Goal: Task Accomplishment & Management: Manage account settings

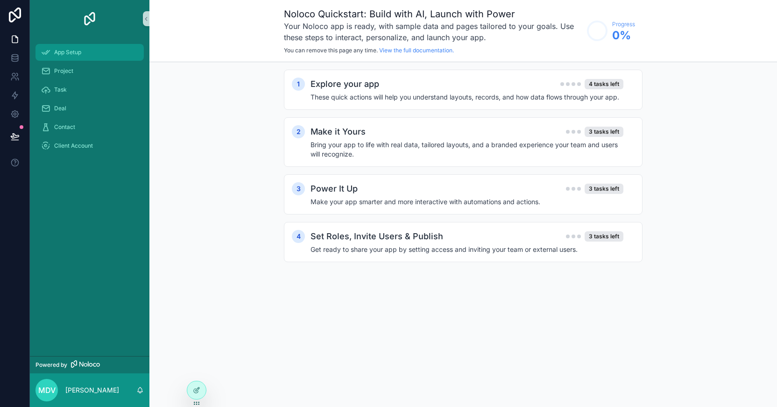
click at [66, 56] on div "App Setup" at bounding box center [89, 52] width 97 height 15
click at [387, 106] on div "1 Explore your app 4 tasks left These quick actions will help you understand la…" at bounding box center [463, 90] width 359 height 40
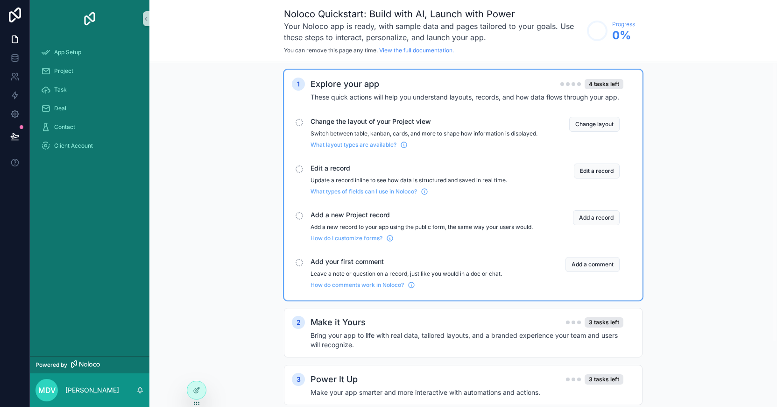
click at [219, 325] on div "1 Explore your app 4 tasks left These quick actions will help you understand la…" at bounding box center [463, 270] width 628 height 417
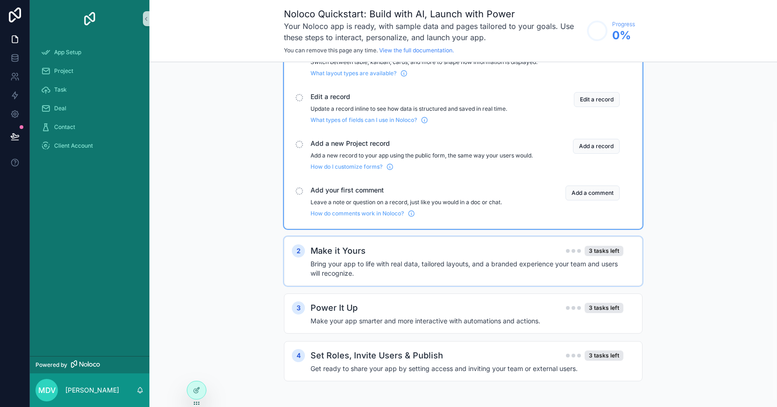
scroll to position [79, 0]
click at [19, 60] on icon at bounding box center [14, 57] width 9 height 9
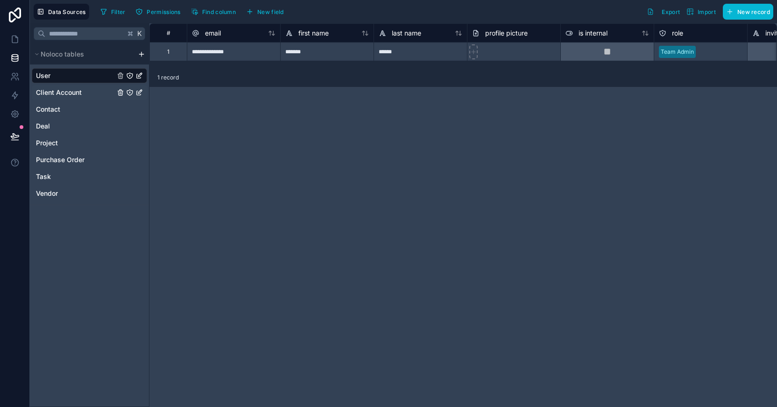
click at [67, 89] on span "Client Account" at bounding box center [59, 92] width 46 height 9
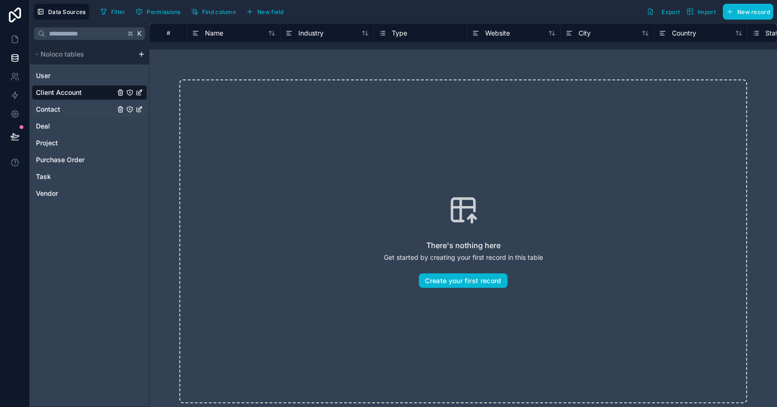
click at [64, 105] on link "Contact" at bounding box center [89, 109] width 115 height 15
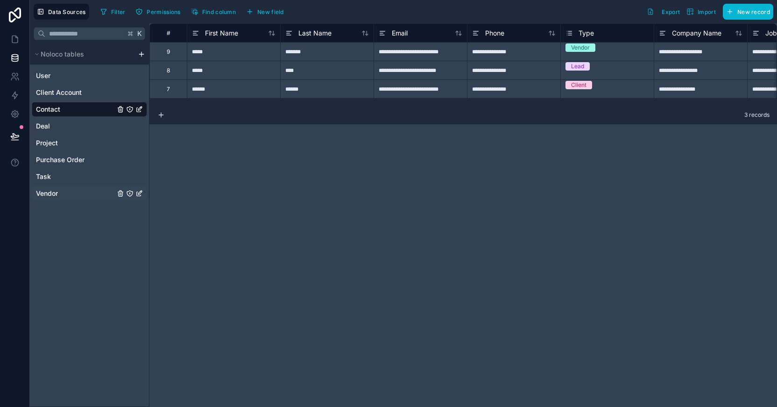
click at [51, 194] on span "Vendor" at bounding box center [47, 193] width 22 height 9
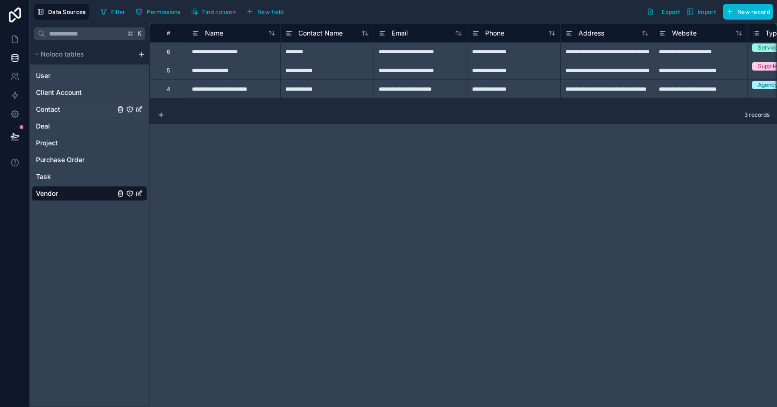
click at [66, 108] on link "Contact" at bounding box center [89, 109] width 115 height 15
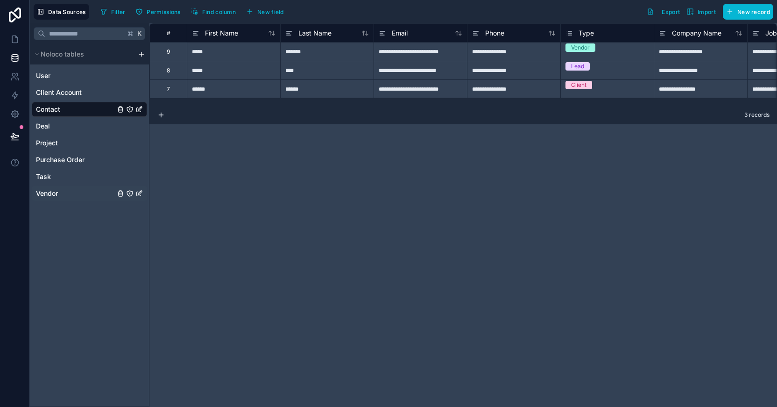
click at [43, 192] on span "Vendor" at bounding box center [47, 193] width 22 height 9
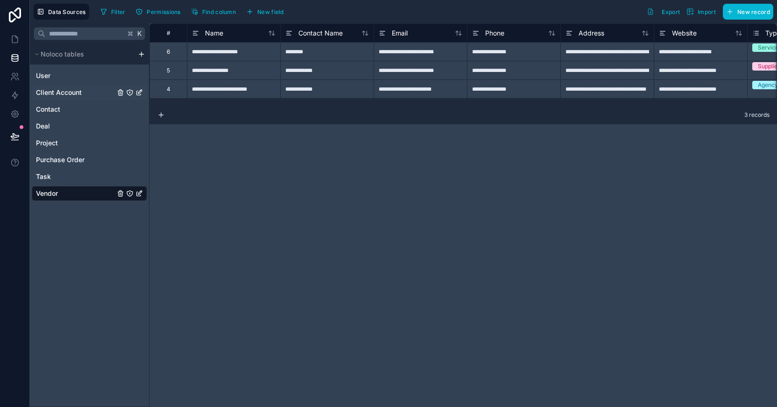
click at [67, 94] on span "Client Account" at bounding box center [59, 92] width 46 height 9
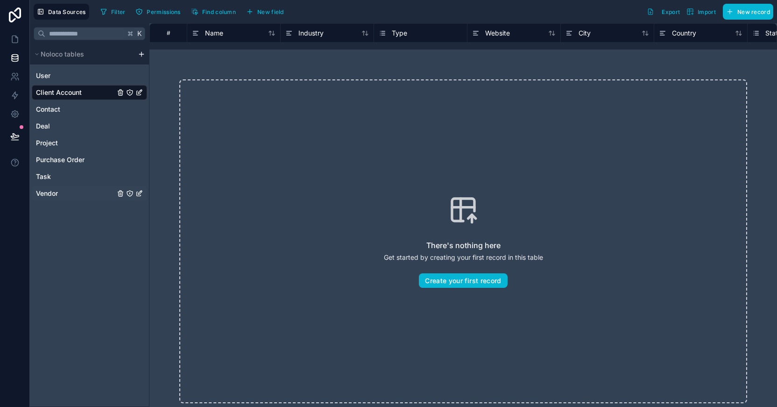
click at [48, 198] on link "Vendor" at bounding box center [89, 193] width 115 height 15
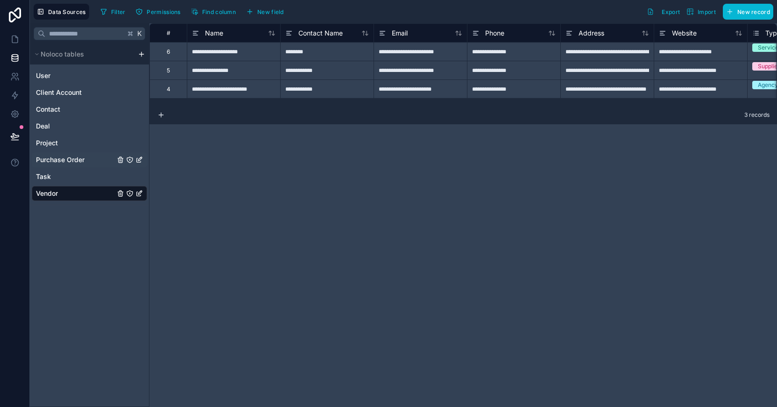
click at [57, 159] on span "Purchase Order" at bounding box center [60, 159] width 49 height 9
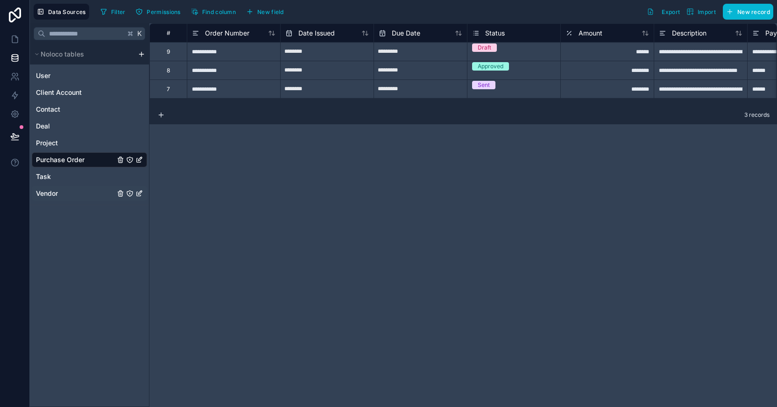
click at [45, 196] on span "Vendor" at bounding box center [47, 193] width 22 height 9
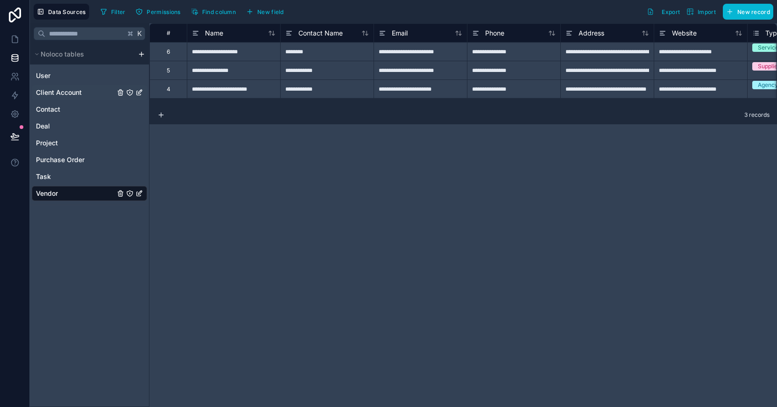
click at [62, 90] on span "Client Account" at bounding box center [59, 92] width 46 height 9
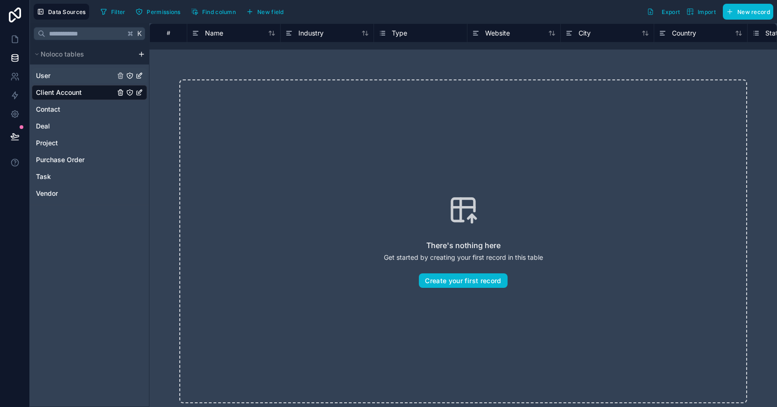
click at [58, 71] on link "User" at bounding box center [89, 75] width 115 height 15
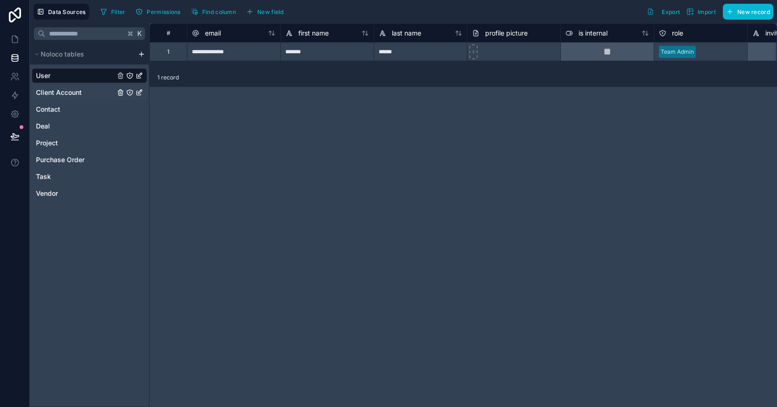
click at [87, 97] on link "Client Account" at bounding box center [89, 92] width 115 height 15
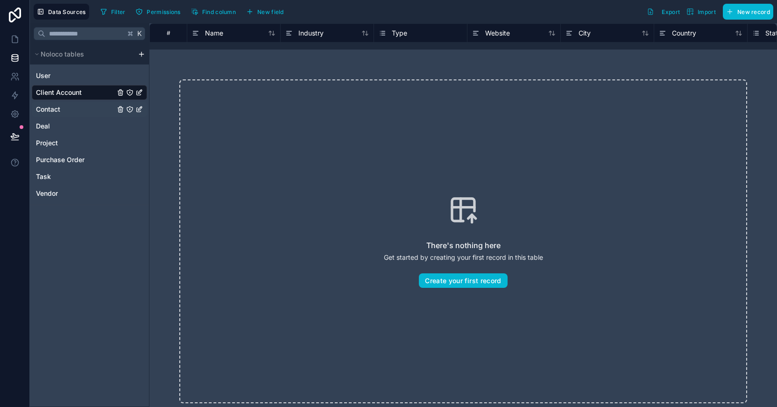
click at [59, 109] on span "Contact" at bounding box center [48, 109] width 24 height 9
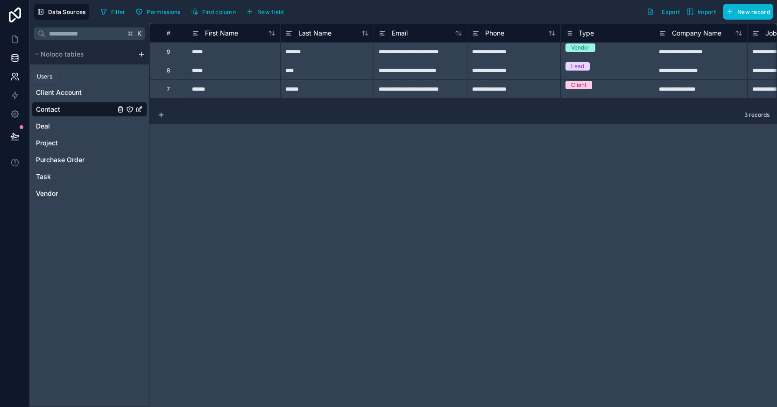
click at [14, 74] on icon at bounding box center [14, 76] width 9 height 9
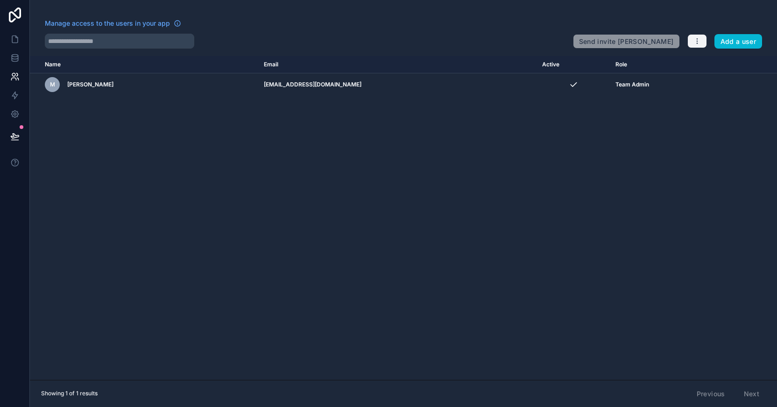
click at [698, 47] on button "button" at bounding box center [698, 41] width 20 height 14
click at [700, 63] on link "Manage roles" at bounding box center [716, 63] width 58 height 15
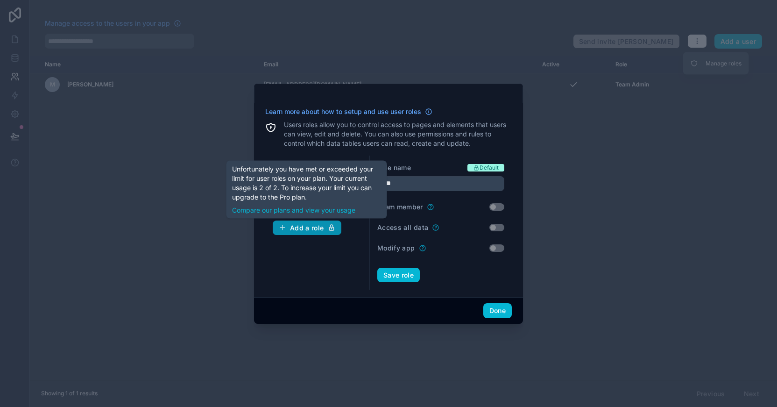
click at [316, 232] on button "Add a role" at bounding box center [307, 227] width 69 height 15
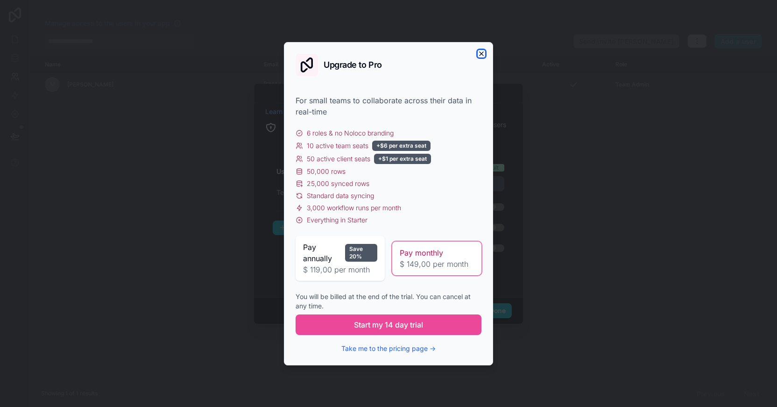
click at [481, 55] on icon "button" at bounding box center [481, 53] width 7 height 7
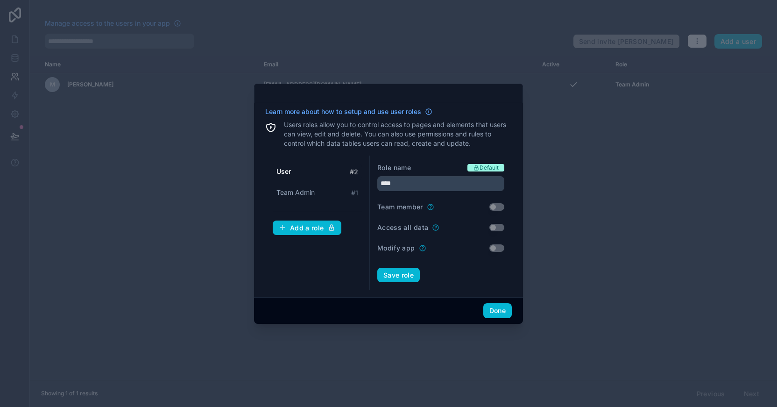
click at [287, 170] on span "User" at bounding box center [284, 171] width 14 height 9
click at [298, 198] on div "Team Admin # 1" at bounding box center [317, 192] width 89 height 17
click at [288, 168] on span "User" at bounding box center [284, 171] width 14 height 9
click at [290, 194] on span "Team Admin" at bounding box center [296, 192] width 38 height 9
type input "**********"
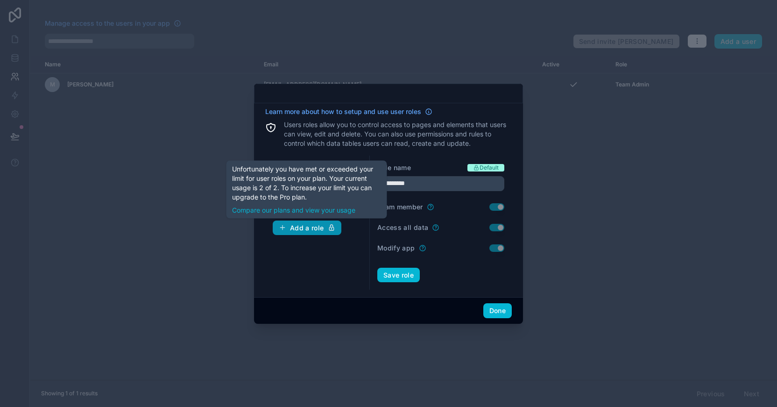
click at [295, 234] on button "Add a role" at bounding box center [307, 227] width 69 height 15
